Goal: Obtain resource: Download file/media

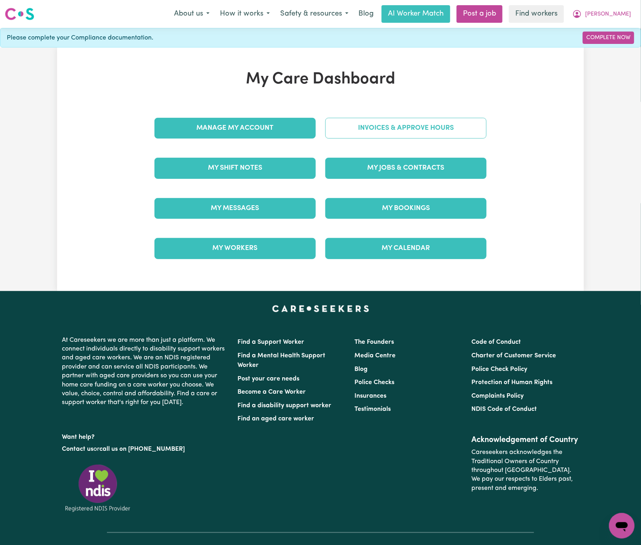
click at [458, 123] on link "Invoices & Approve Hours" at bounding box center [405, 128] width 161 height 21
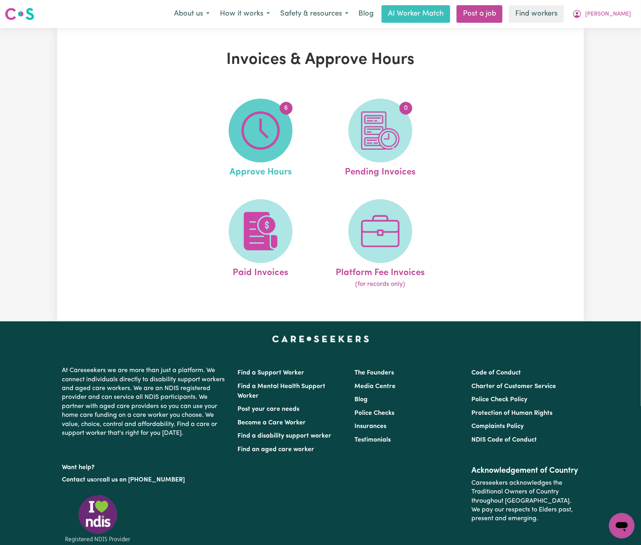
click at [269, 144] on img at bounding box center [261, 130] width 38 height 38
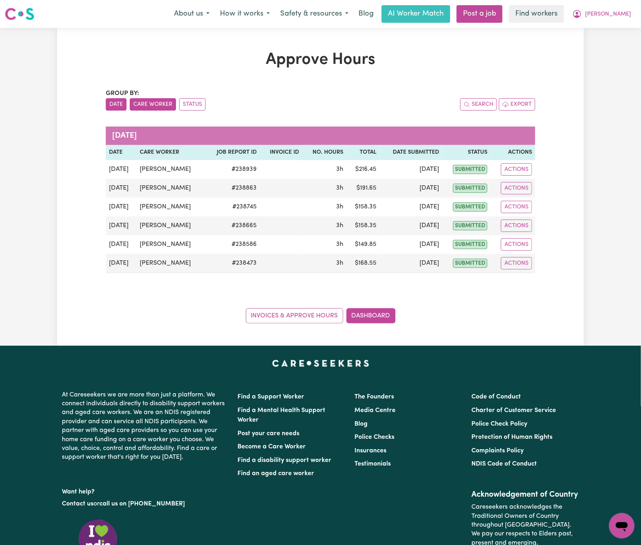
click at [165, 107] on button "Care Worker" at bounding box center [153, 104] width 46 height 12
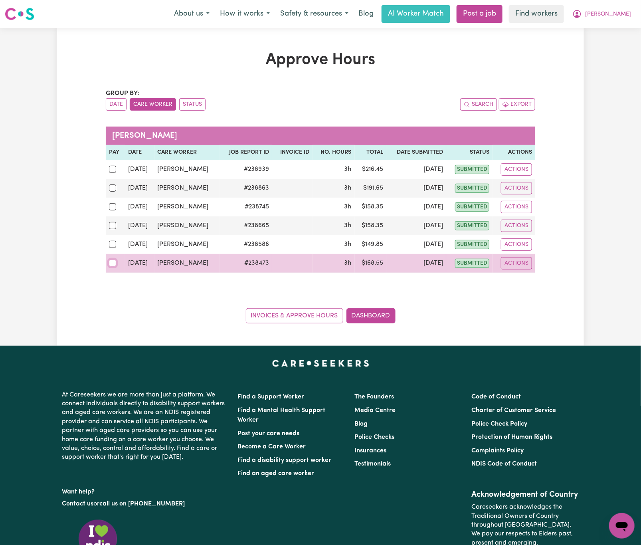
click at [113, 267] on input "checkbox" at bounding box center [112, 263] width 7 height 7
checkbox input "true"
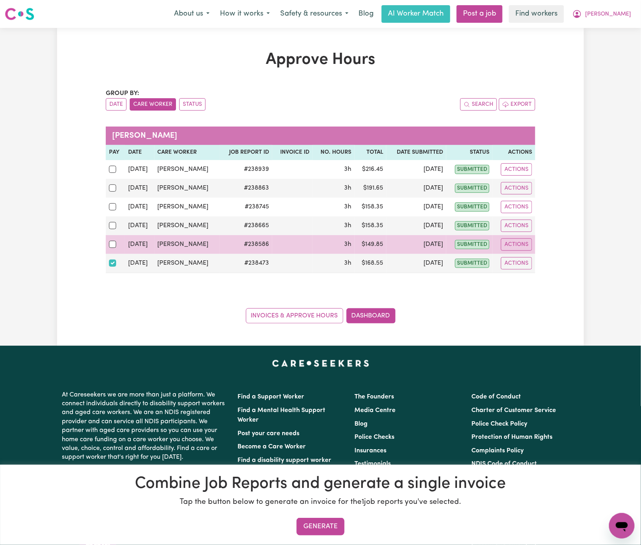
click at [111, 250] on div at bounding box center [115, 244] width 13 height 10
click at [111, 248] on input "checkbox" at bounding box center [112, 244] width 7 height 7
checkbox input "true"
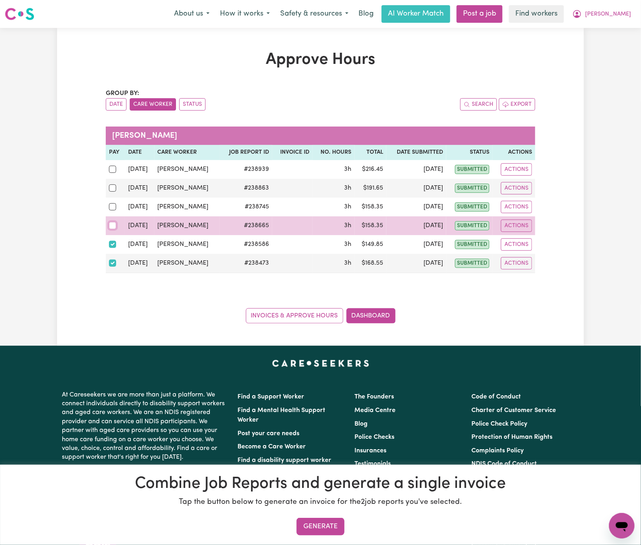
click at [112, 226] on input "checkbox" at bounding box center [112, 225] width 7 height 7
checkbox input "true"
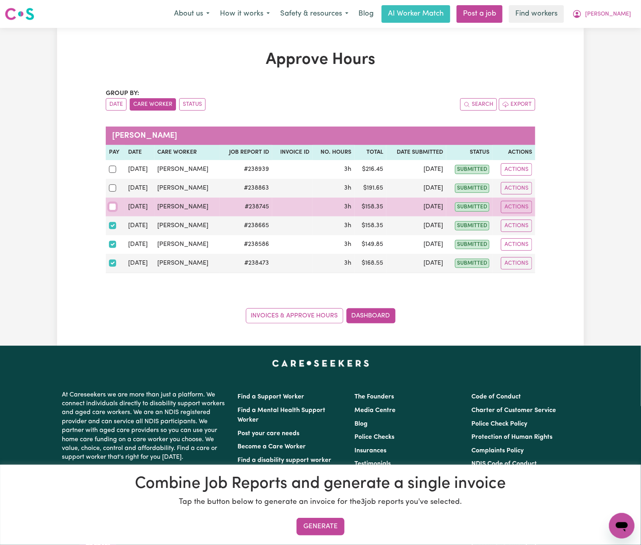
click at [113, 206] on input "checkbox" at bounding box center [112, 206] width 7 height 7
checkbox input "true"
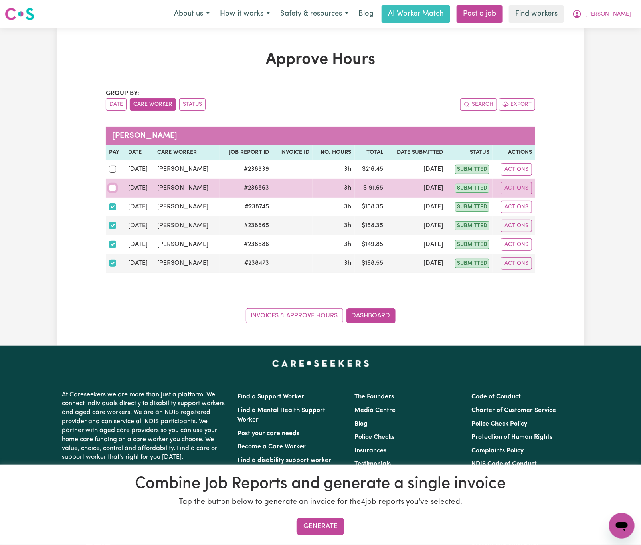
click at [114, 192] on input "checkbox" at bounding box center [112, 187] width 7 height 7
checkbox input "true"
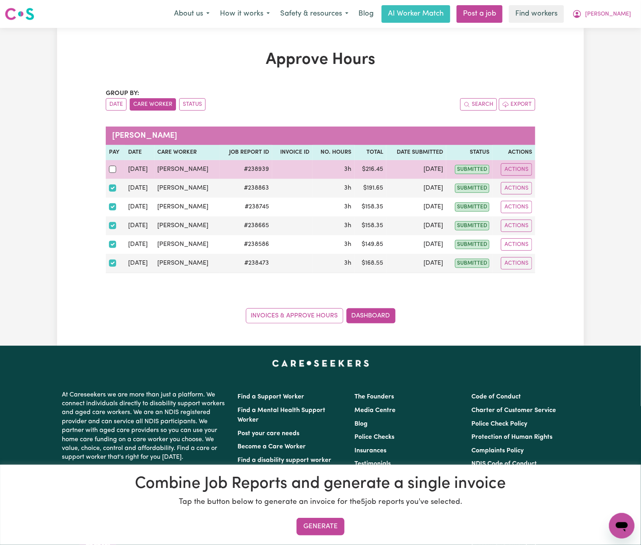
click at [108, 170] on td at bounding box center [115, 169] width 19 height 19
click at [114, 171] on input "checkbox" at bounding box center [112, 169] width 7 height 7
checkbox input "true"
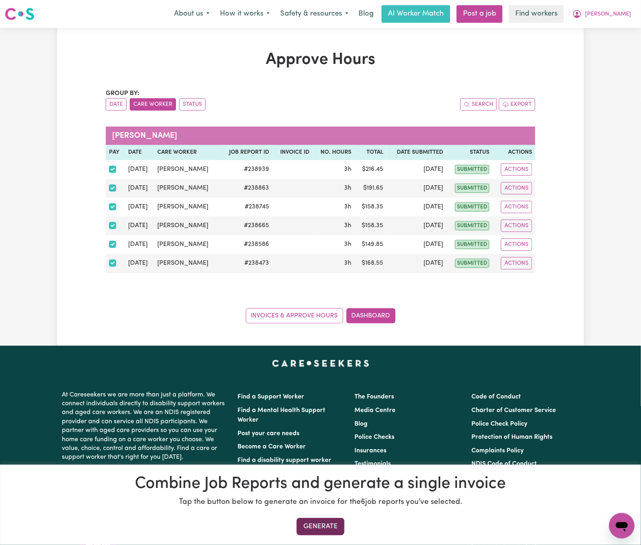
click at [332, 526] on button "Generate" at bounding box center [321, 527] width 48 height 18
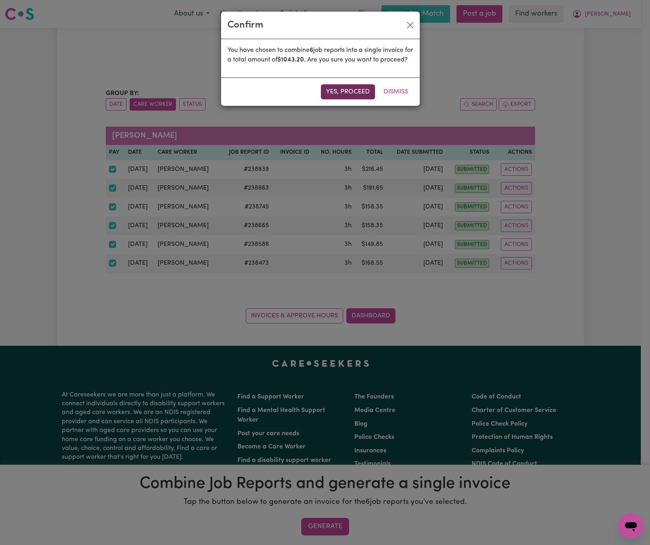
click at [351, 97] on button "Yes, proceed" at bounding box center [348, 91] width 54 height 15
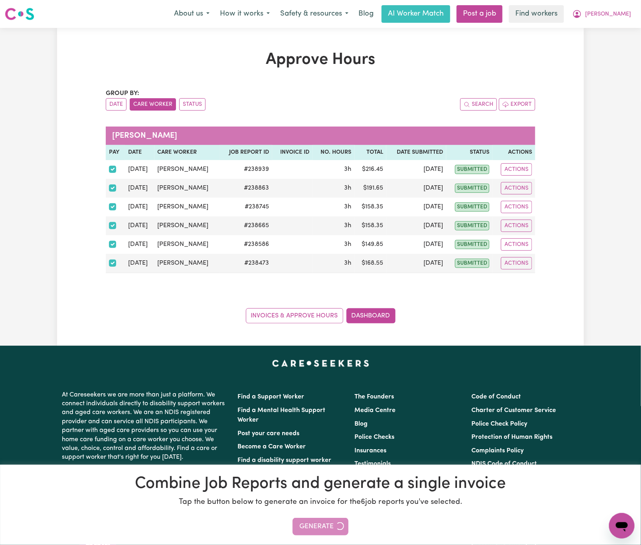
click at [573, 89] on div "Approve Hours Group by: Date Care Worker Status Search Export Katherine Winters…" at bounding box center [320, 186] width 527 height 273
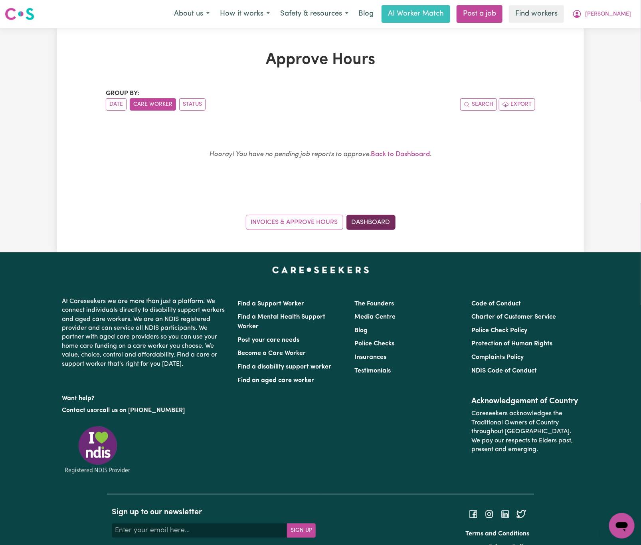
click at [384, 229] on link "Dashboard" at bounding box center [371, 222] width 49 height 15
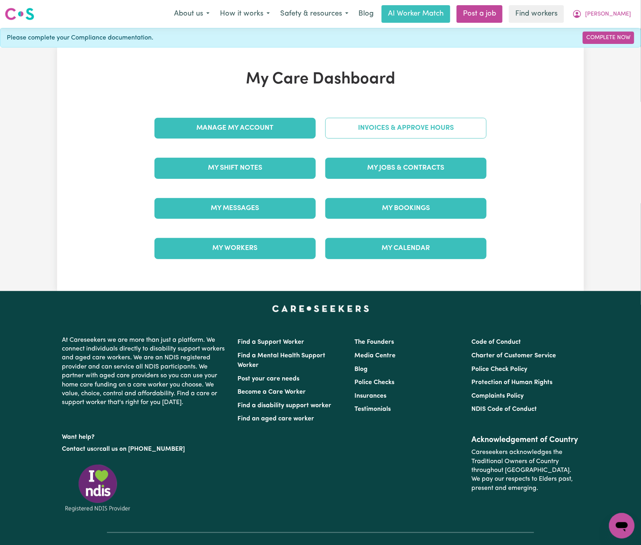
click at [414, 126] on link "Invoices & Approve Hours" at bounding box center [405, 128] width 161 height 21
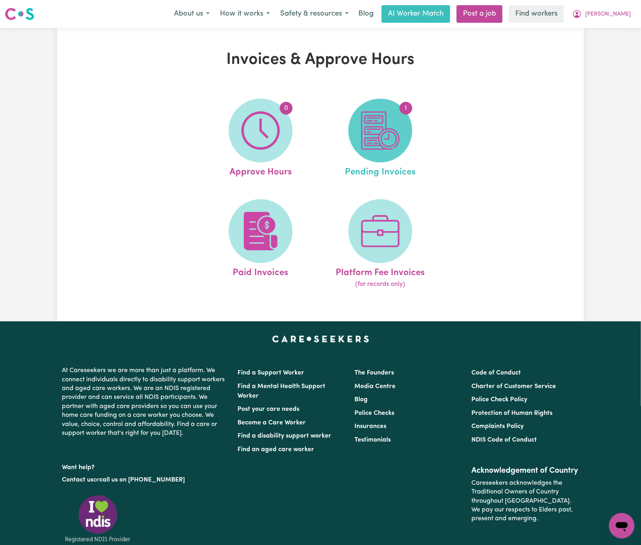
click at [386, 144] on img at bounding box center [380, 130] width 38 height 38
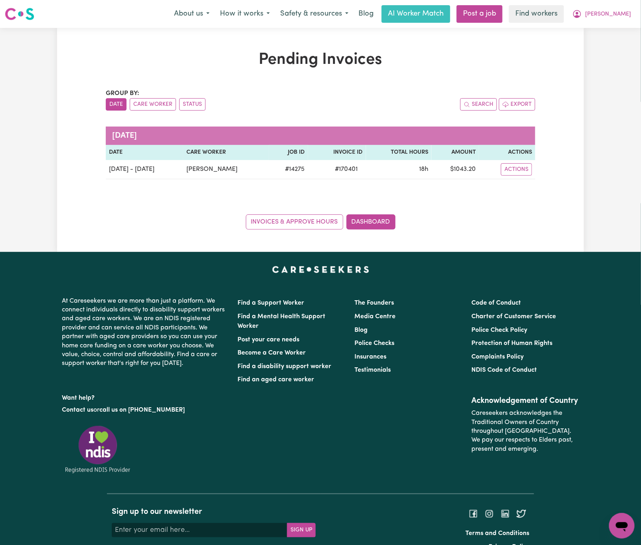
click at [575, 242] on div "Pending Invoices Group by: Date Care Worker Status Search Export August 2025 Da…" at bounding box center [320, 140] width 527 height 224
click at [313, 224] on link "Invoices & Approve Hours" at bounding box center [294, 221] width 97 height 15
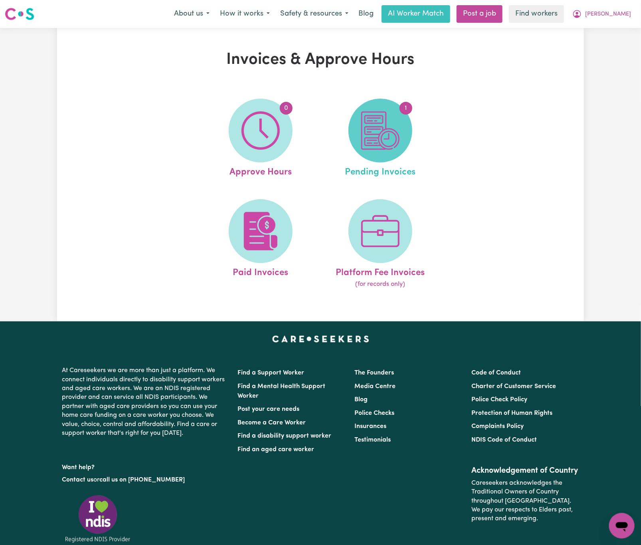
click at [389, 139] on img at bounding box center [380, 130] width 38 height 38
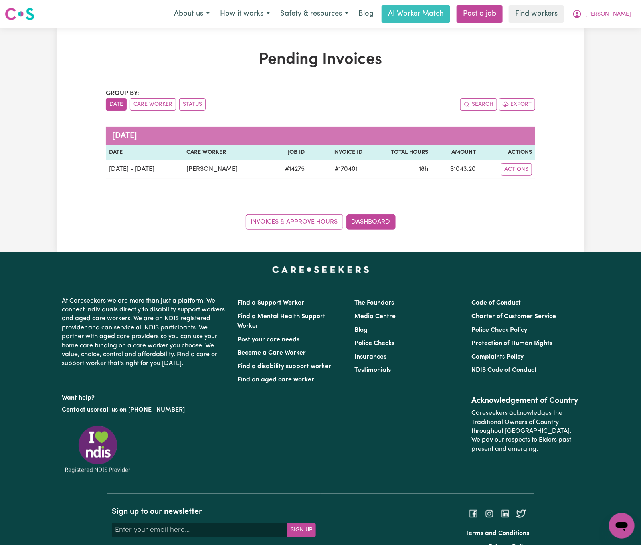
click at [580, 205] on div "Pending Invoices Group by: Date Care Worker Status Search Export August 2025 Da…" at bounding box center [320, 139] width 527 height 179
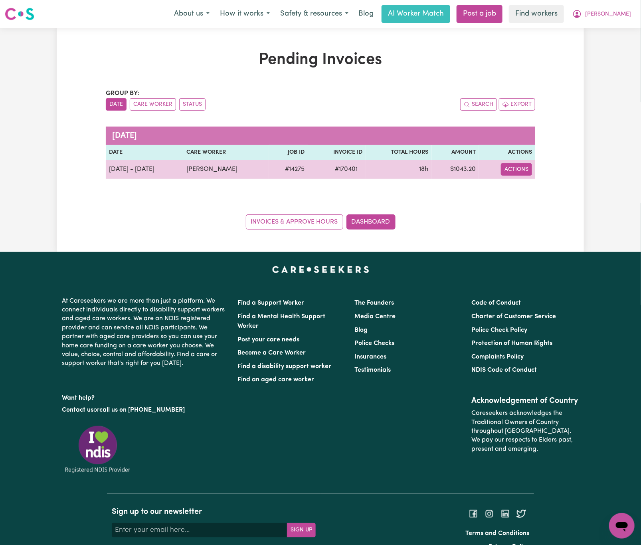
click at [525, 173] on button "Actions" at bounding box center [516, 169] width 31 height 12
click at [535, 190] on link "Download Invoice" at bounding box center [537, 188] width 73 height 16
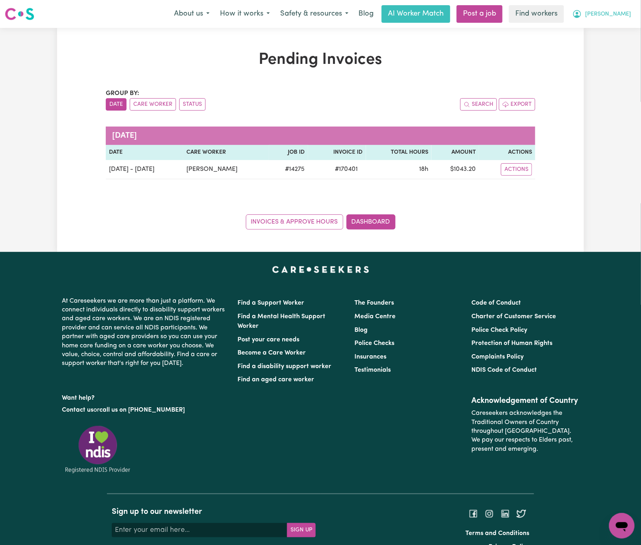
click at [624, 15] on span "Donna" at bounding box center [608, 14] width 46 height 9
click at [622, 26] on link "My Dashboard" at bounding box center [604, 31] width 63 height 15
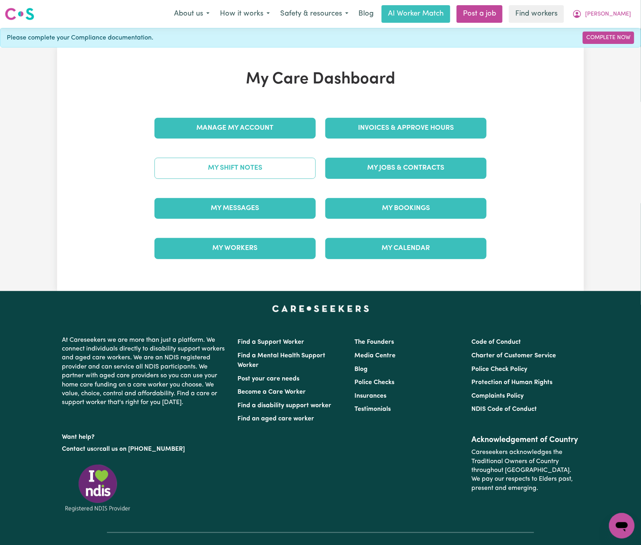
click at [285, 163] on link "My Shift Notes" at bounding box center [235, 168] width 161 height 21
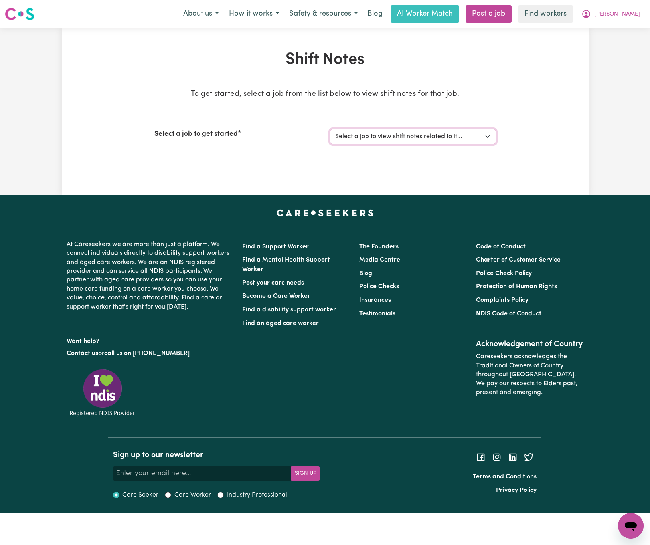
click at [435, 132] on select "Select a job to view shift notes related to it... Female Support Worker Needed …" at bounding box center [413, 136] width 166 height 15
select select "14275"
click at [330, 129] on select "Select a job to view shift notes related to it... Female Support Worker Needed …" at bounding box center [413, 136] width 166 height 15
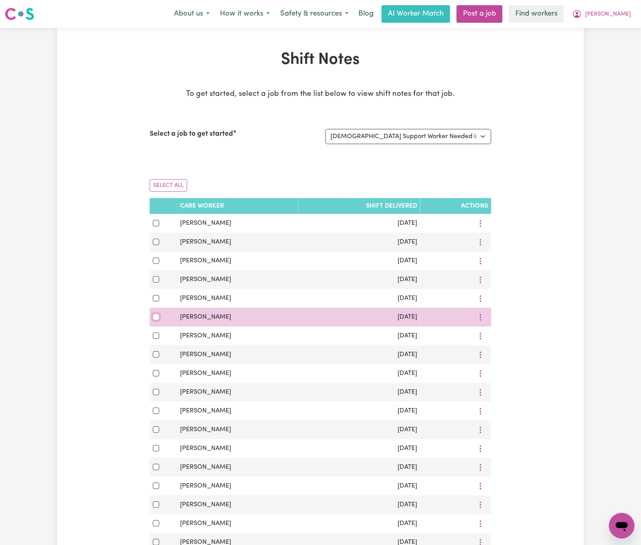
drag, startPoint x: 156, startPoint y: 321, endPoint x: 156, endPoint y: 314, distance: 6.8
click at [156, 320] on input "checkbox" at bounding box center [156, 317] width 6 height 6
checkbox input "true"
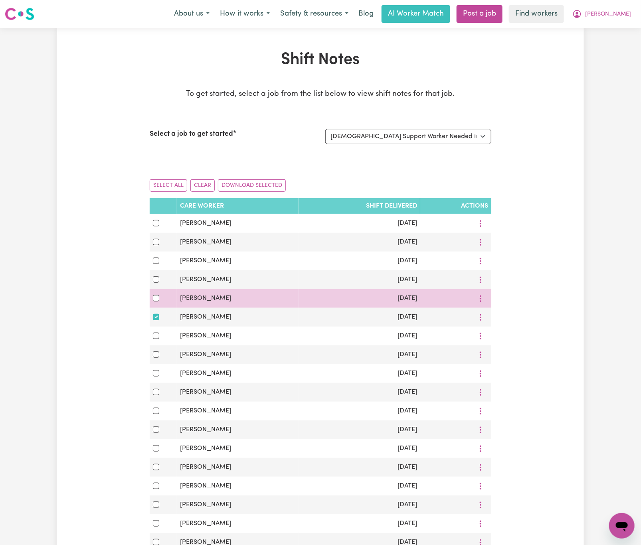
click at [156, 297] on div at bounding box center [163, 298] width 21 height 10
click at [155, 299] on input "checkbox" at bounding box center [156, 298] width 6 height 6
checkbox input "true"
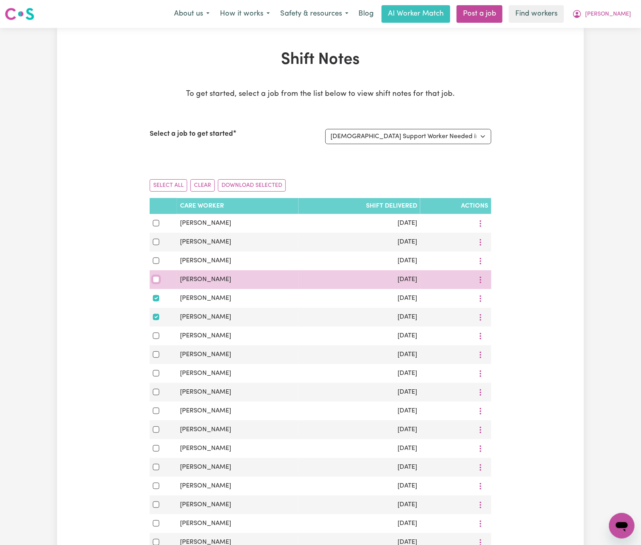
click at [156, 279] on input "checkbox" at bounding box center [156, 279] width 6 height 6
checkbox input "true"
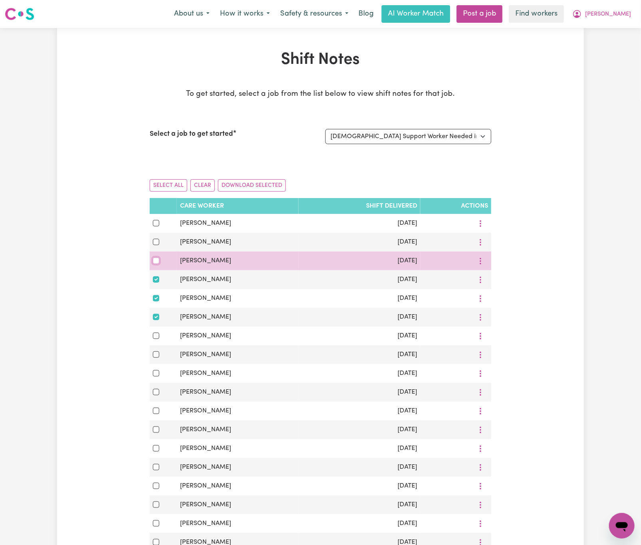
click at [155, 264] on input "checkbox" at bounding box center [156, 261] width 6 height 6
checkbox input "true"
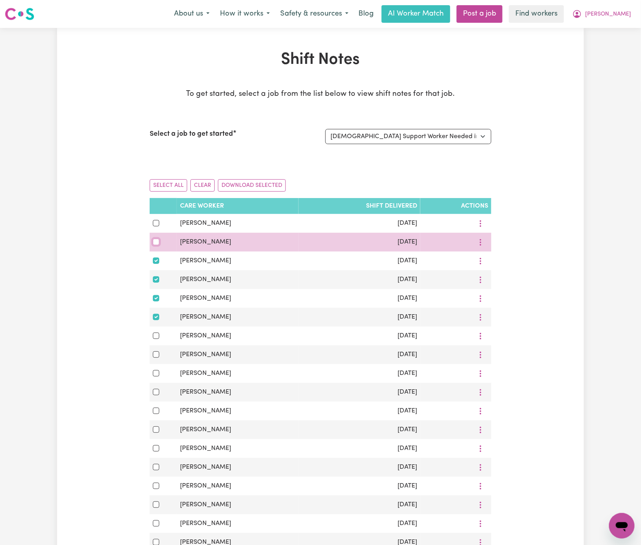
click at [155, 245] on input "checkbox" at bounding box center [156, 242] width 6 height 6
checkbox input "true"
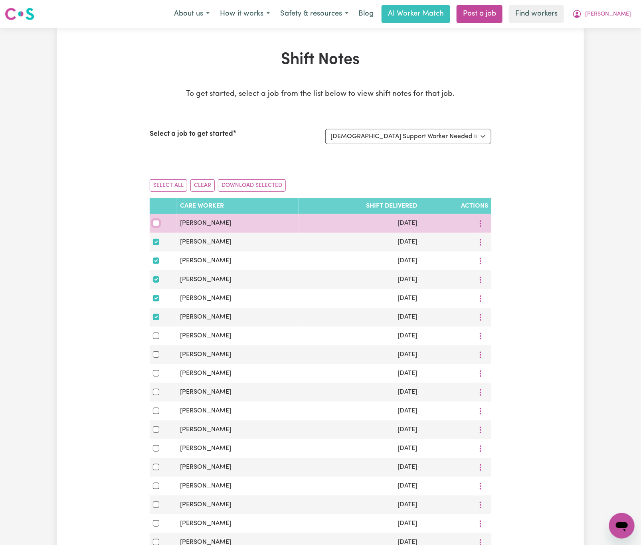
click at [154, 225] on input "checkbox" at bounding box center [156, 223] width 6 height 6
checkbox input "true"
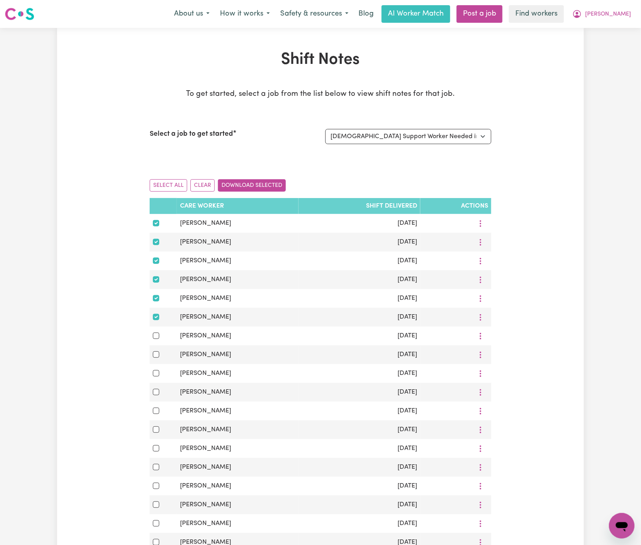
click at [267, 187] on button "Download Selected" at bounding box center [252, 185] width 68 height 12
click at [619, 11] on span "Donna" at bounding box center [608, 14] width 46 height 9
click at [620, 31] on link "My Dashboard" at bounding box center [604, 31] width 63 height 15
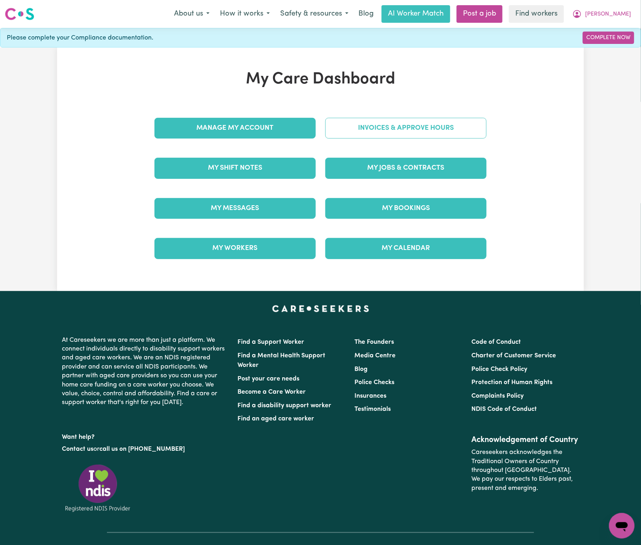
click at [431, 126] on link "Invoices & Approve Hours" at bounding box center [405, 128] width 161 height 21
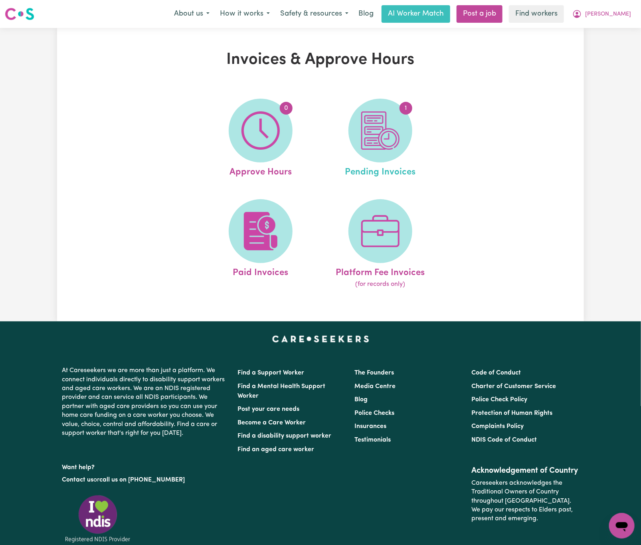
click at [420, 132] on link "1 Pending Invoices" at bounding box center [380, 139] width 115 height 81
